Goal: Task Accomplishment & Management: Manage account settings

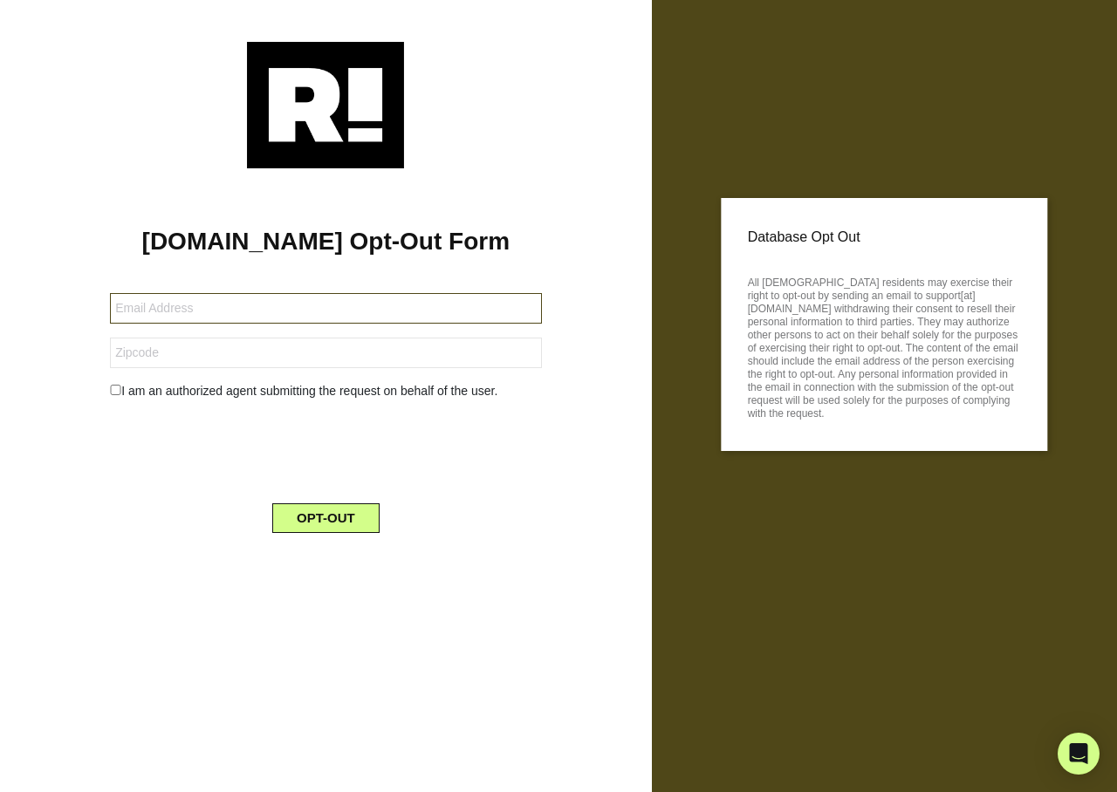
type input "gabe@cplrayscoffee.com"
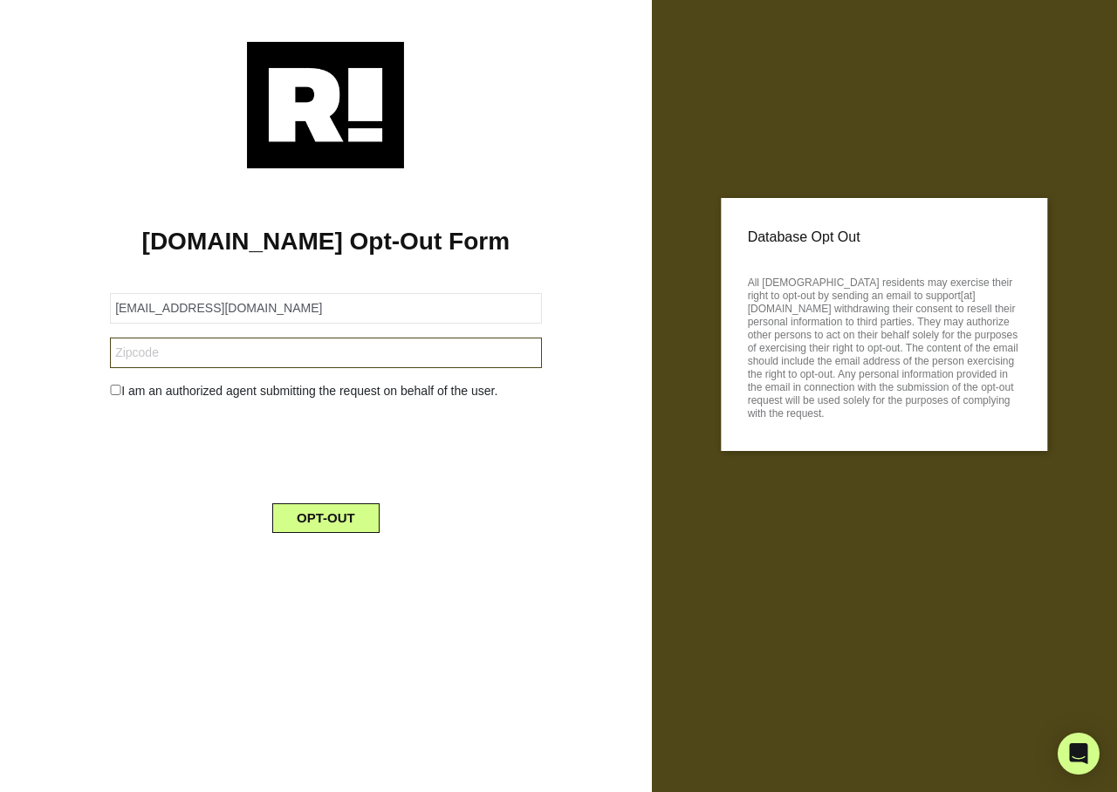
type input "79714"
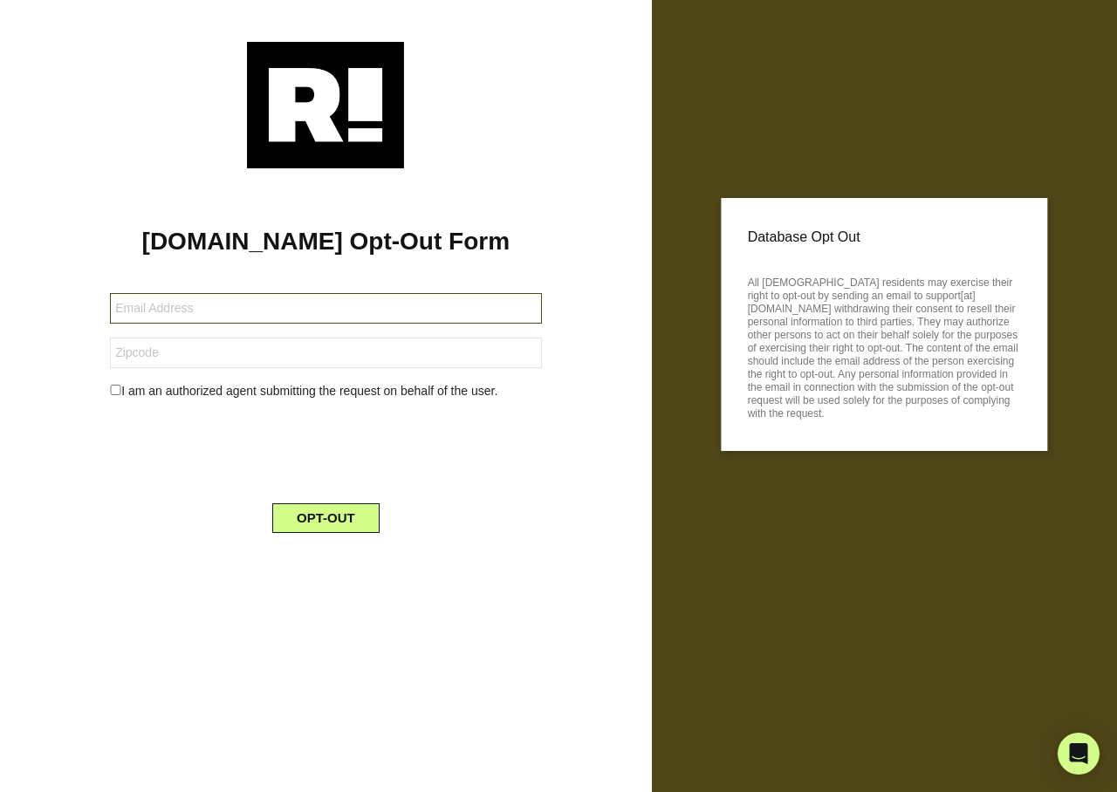
type input "[EMAIL_ADDRESS][DOMAIN_NAME]"
type input "48433"
